Goal: Information Seeking & Learning: Learn about a topic

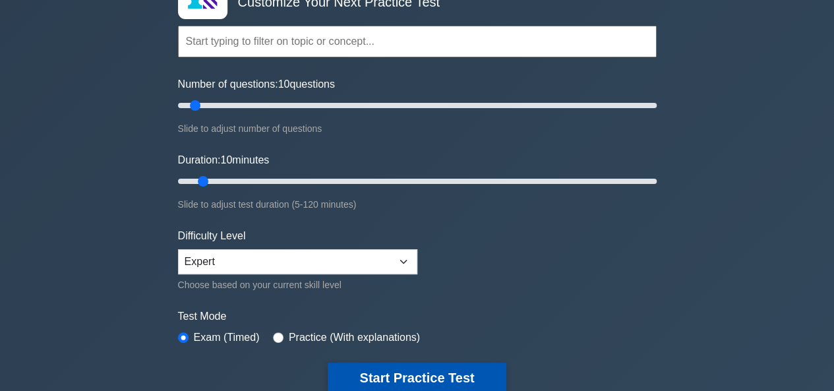
scroll to position [198, 0]
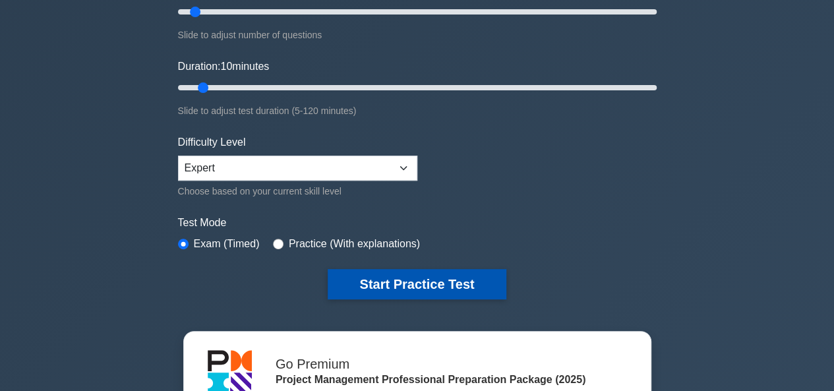
click at [472, 282] on button "Start Practice Test" at bounding box center [416, 284] width 178 height 30
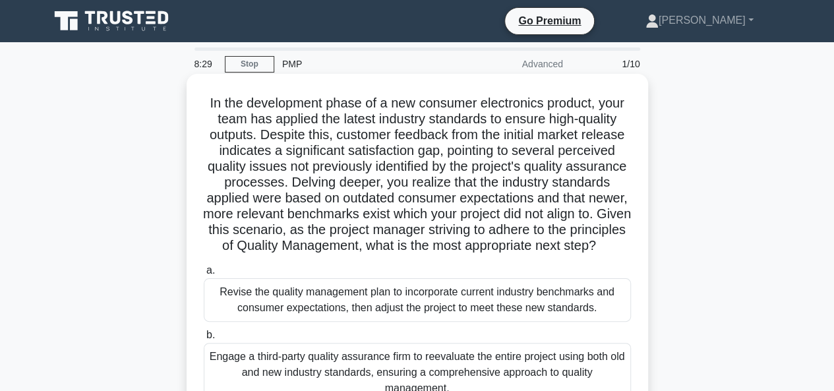
click at [277, 125] on h5 "In the development phase of a new consumer electronics product, your team has a…" at bounding box center [417, 174] width 430 height 159
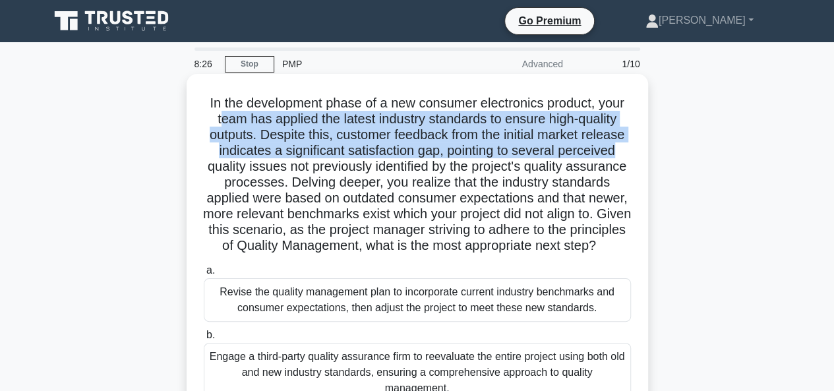
drag, startPoint x: 217, startPoint y: 126, endPoint x: 616, endPoint y: 146, distance: 399.2
click at [616, 146] on h5 "In the development phase of a new consumer electronics product, your team has a…" at bounding box center [417, 174] width 430 height 159
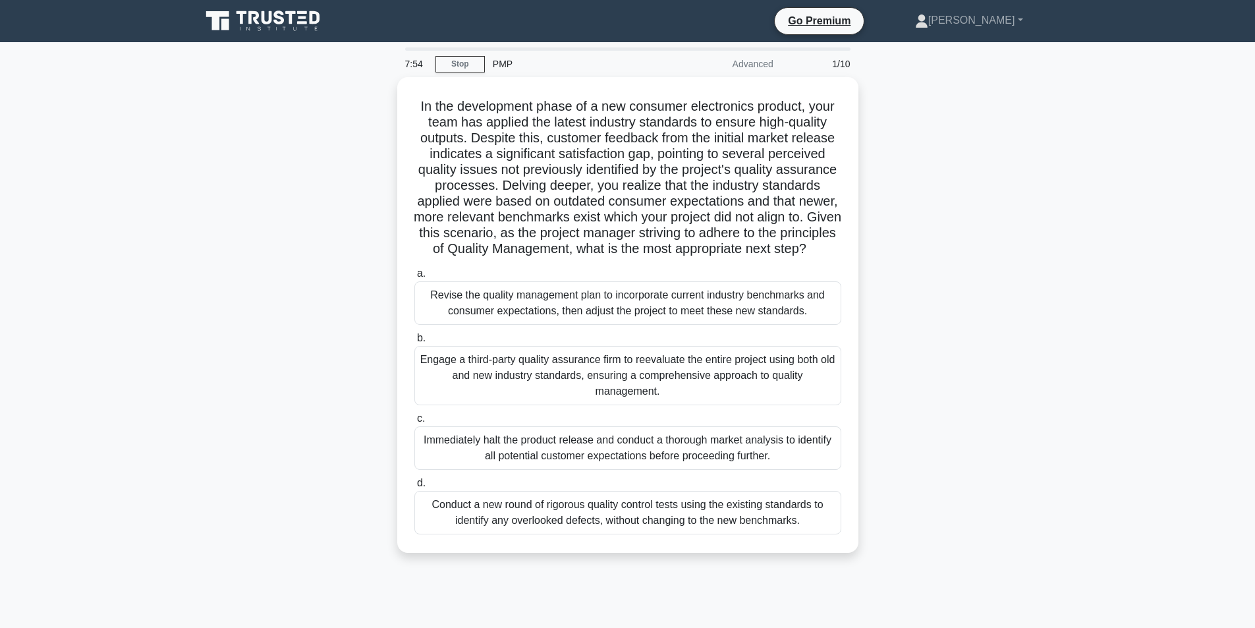
click at [833, 224] on div "In the development phase of a new consumer electronics product, your team has a…" at bounding box center [628, 323] width 870 height 492
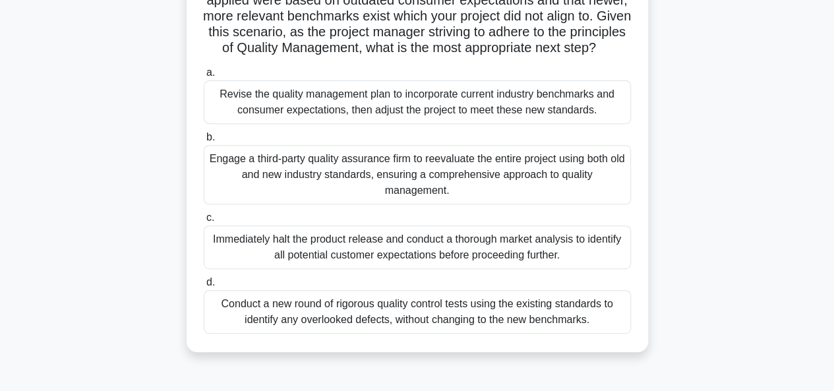
scroll to position [132, 0]
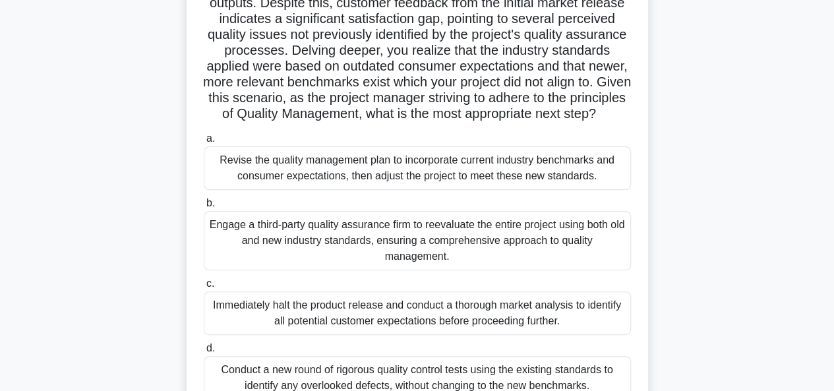
click at [586, 186] on div "Revise the quality management plan to incorporate current industry benchmarks a…" at bounding box center [417, 167] width 427 height 43
click at [204, 143] on input "a. Revise the quality management plan to incorporate current industry benchmark…" at bounding box center [204, 138] width 0 height 9
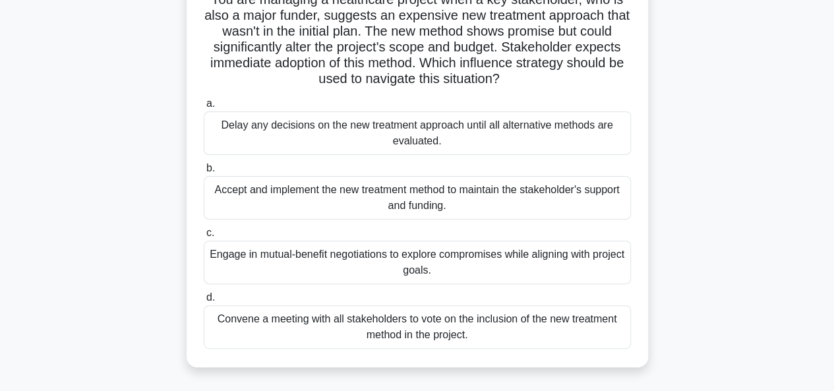
scroll to position [0, 0]
